Goal: Information Seeking & Learning: Learn about a topic

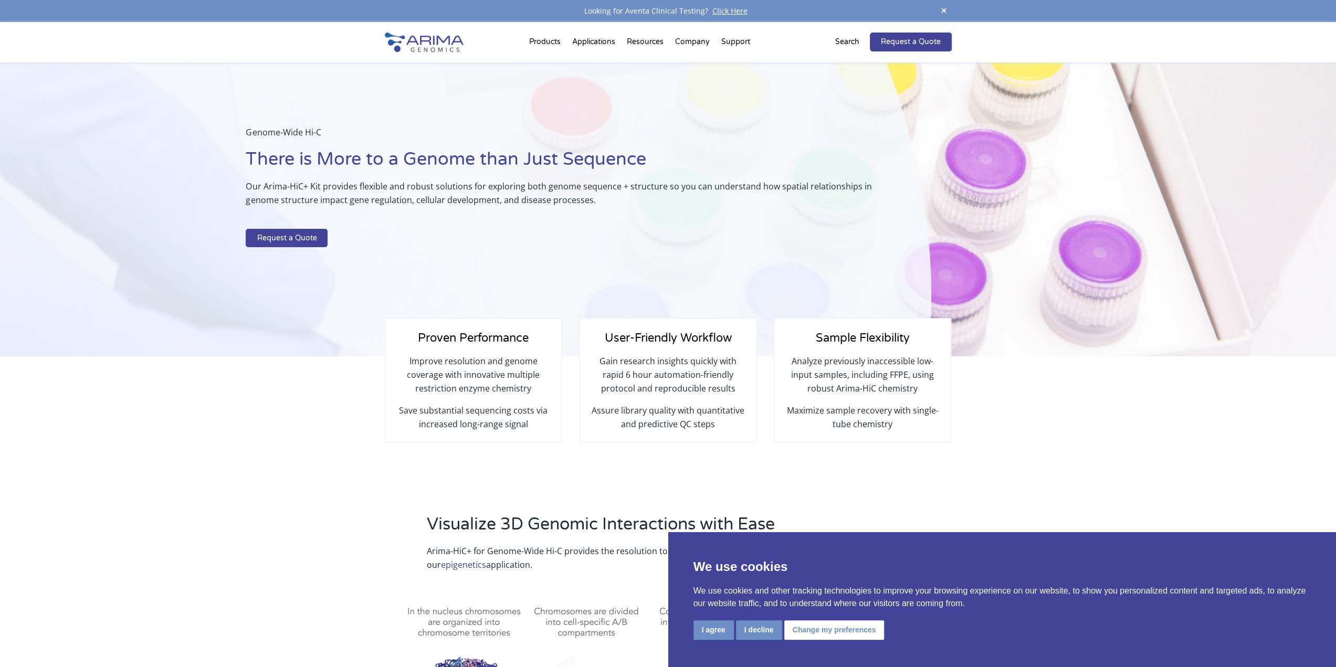
click at [443, 48] on img at bounding box center [424, 42] width 79 height 19
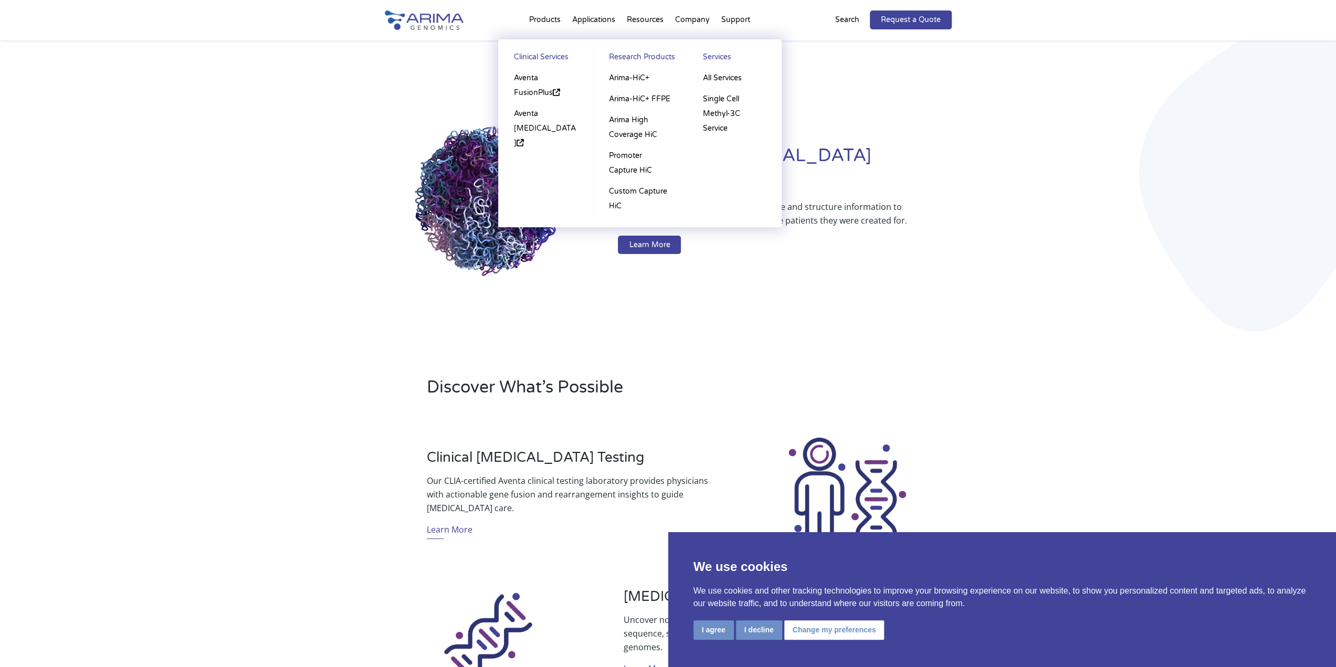
click at [545, 19] on li "Products Clinical Services Aventa FusionPlus Aventa Lymphoma Research Products …" at bounding box center [544, 22] width 43 height 36
click at [640, 81] on link "Arima-HiC+" at bounding box center [639, 78] width 73 height 21
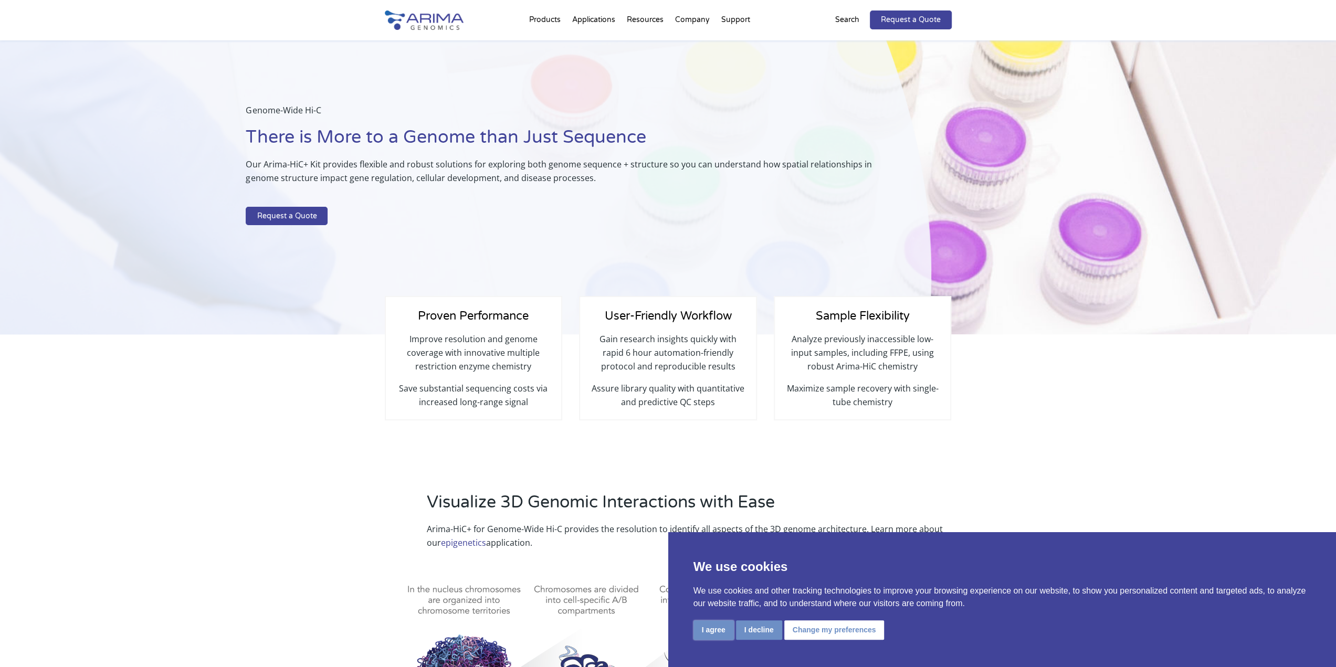
click at [713, 638] on button "I agree" at bounding box center [713, 629] width 40 height 19
